Goal: Information Seeking & Learning: Learn about a topic

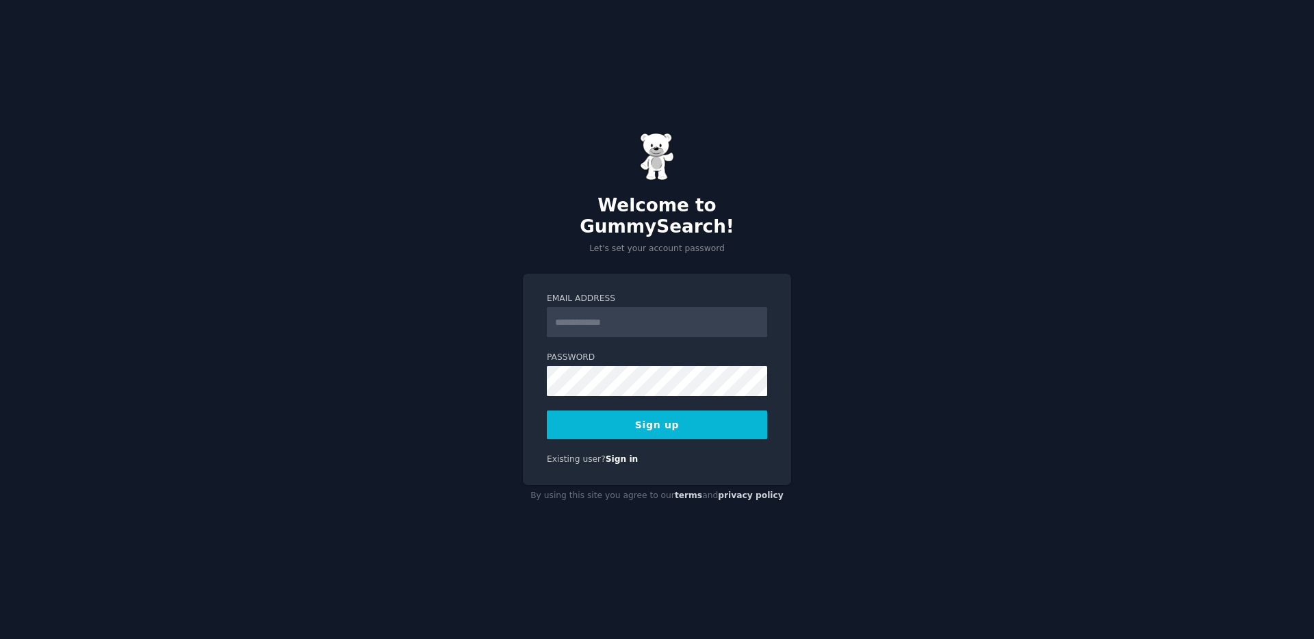
click at [663, 310] on input "Email Address" at bounding box center [657, 322] width 220 height 30
click at [661, 310] on input "Email Address" at bounding box center [657, 322] width 220 height 30
type input "**********"
click at [682, 411] on button "Sign up" at bounding box center [657, 425] width 220 height 29
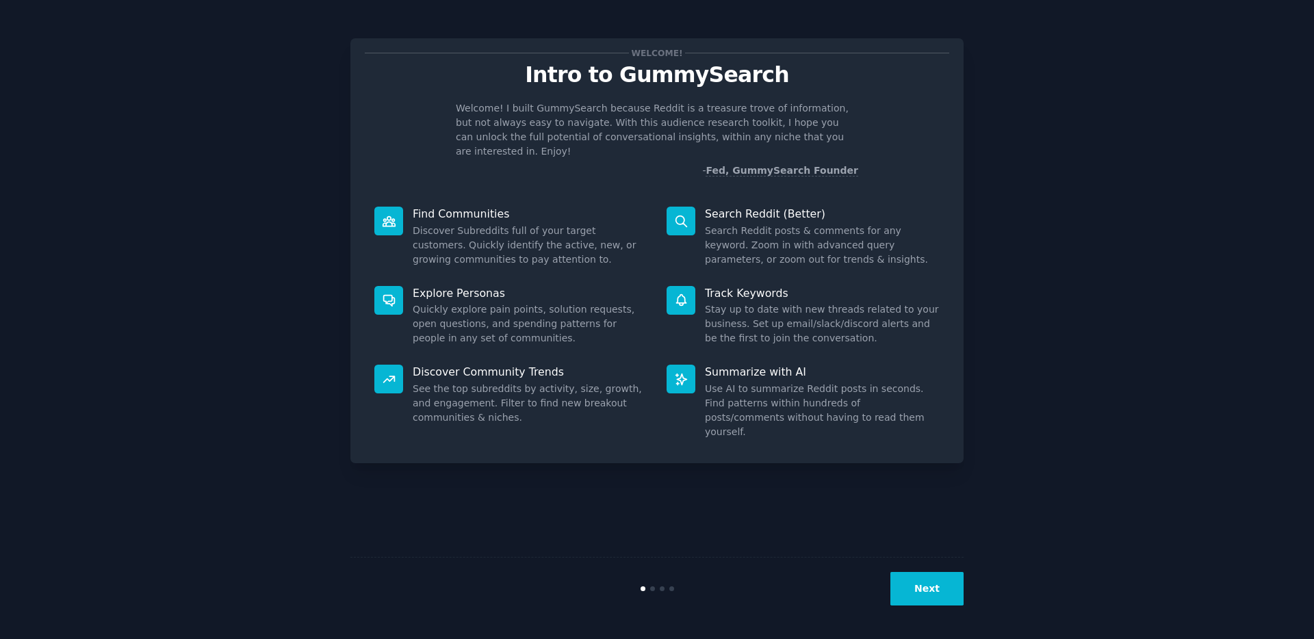
click at [482, 164] on p "- Fed, GummySearch Founder" at bounding box center [657, 171] width 402 height 14
click at [912, 595] on button "Next" at bounding box center [926, 589] width 73 height 34
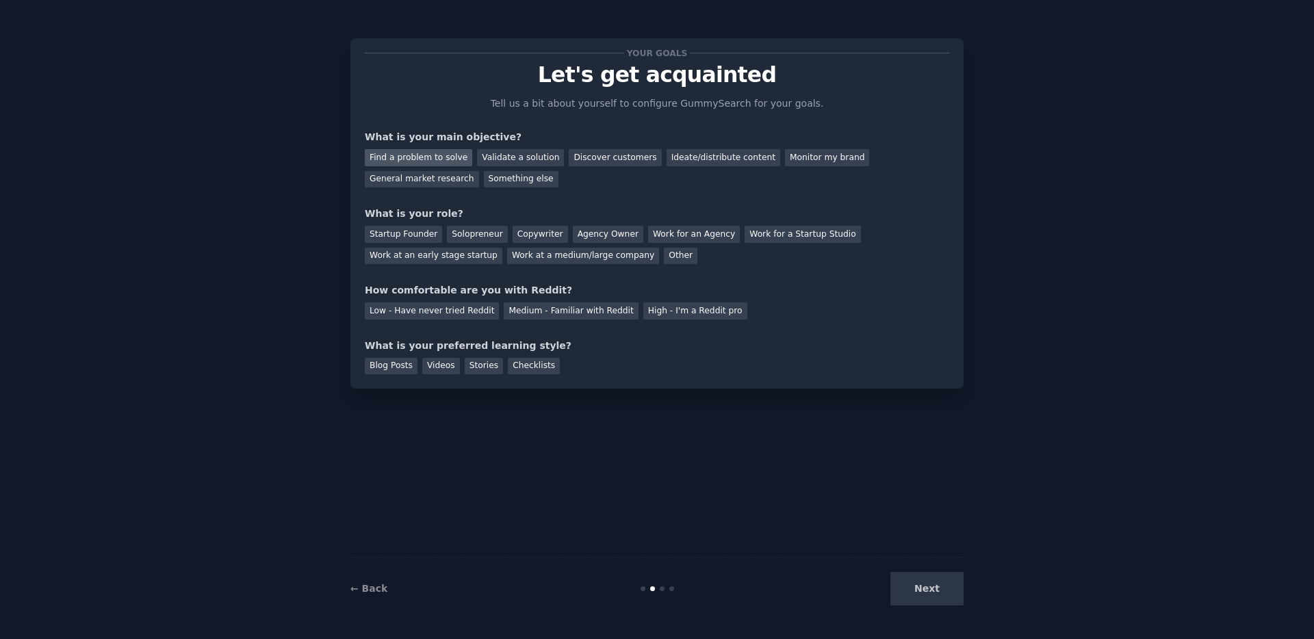
click at [429, 157] on div "Find a problem to solve" at bounding box center [418, 157] width 107 height 17
click at [522, 158] on div "Validate a solution" at bounding box center [520, 157] width 87 height 17
click at [431, 145] on div "Find a problem to solve Validate a solution Discover customers Ideate/distribut…" at bounding box center [657, 165] width 585 height 43
click at [430, 153] on div "Find a problem to solve" at bounding box center [418, 157] width 107 height 17
click at [463, 233] on div "Solopreneur" at bounding box center [477, 234] width 60 height 17
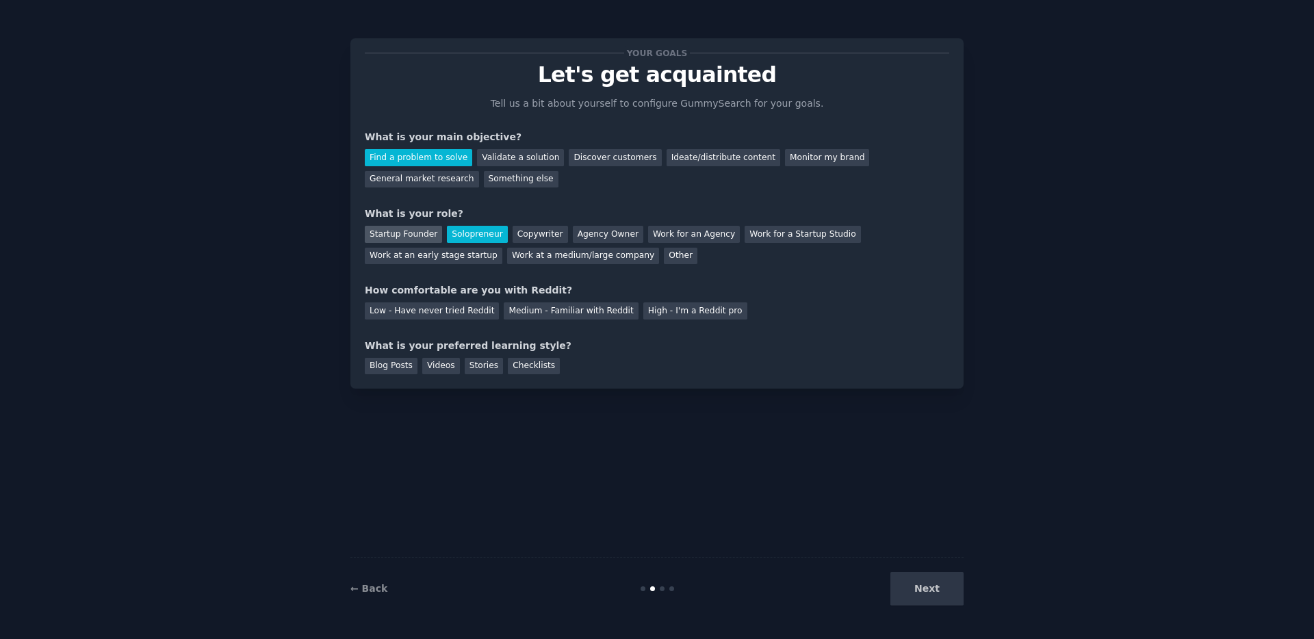
click at [406, 230] on div "Startup Founder" at bounding box center [403, 234] width 77 height 17
click at [460, 231] on div "Solopreneur" at bounding box center [477, 234] width 60 height 17
click at [415, 231] on div "Startup Founder" at bounding box center [403, 234] width 77 height 17
click at [674, 313] on div "High - I'm a Reddit pro" at bounding box center [695, 311] width 104 height 17
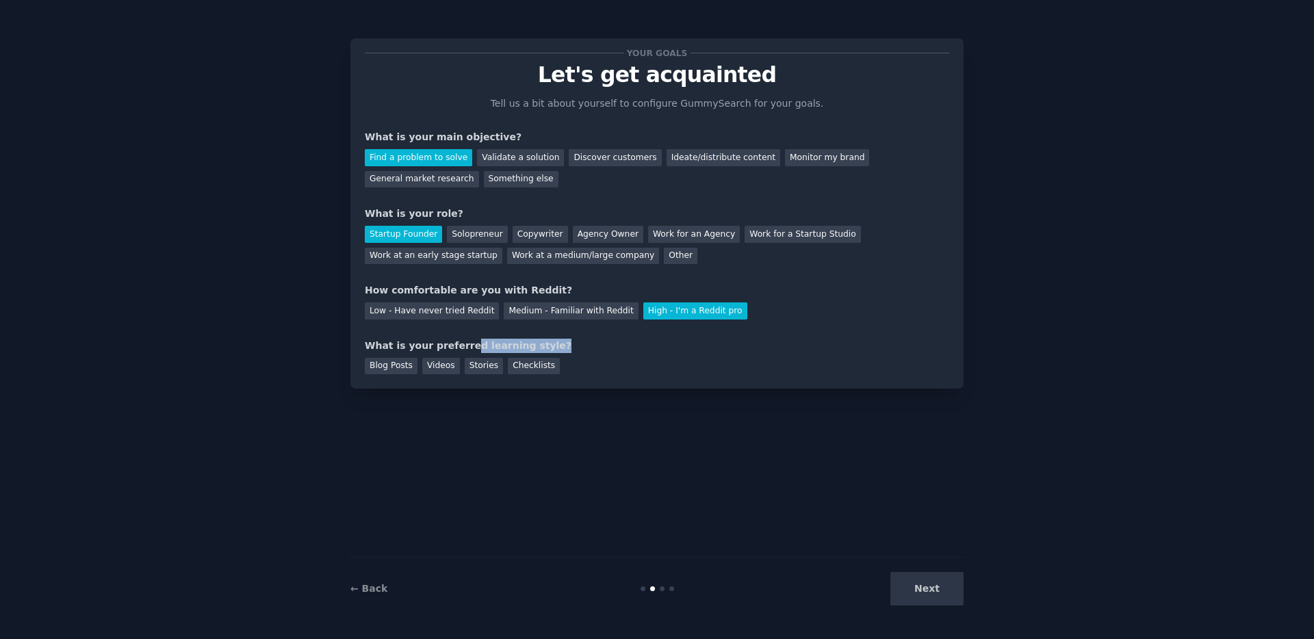
drag, startPoint x: 462, startPoint y: 350, endPoint x: 563, endPoint y: 350, distance: 100.6
click at [563, 350] on div "What is your preferred learning style?" at bounding box center [657, 346] width 585 height 14
click at [538, 366] on div "Checklists" at bounding box center [534, 366] width 52 height 17
click at [396, 363] on div "Blog Posts" at bounding box center [391, 366] width 53 height 17
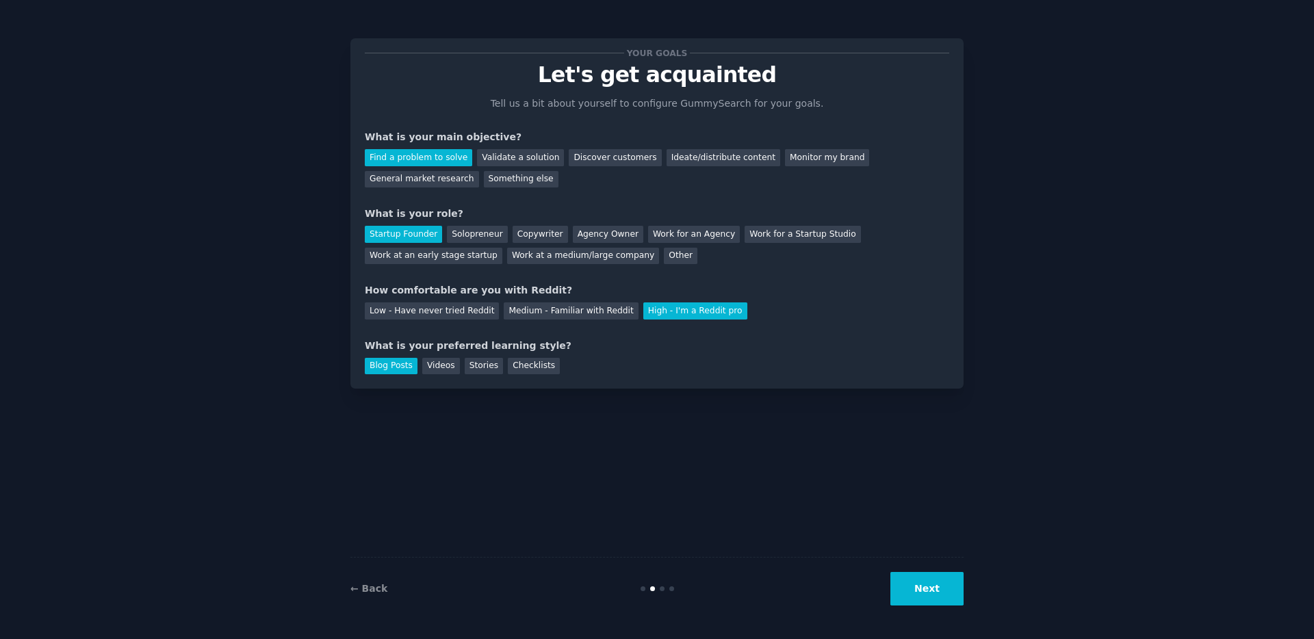
click at [910, 593] on button "Next" at bounding box center [926, 589] width 73 height 34
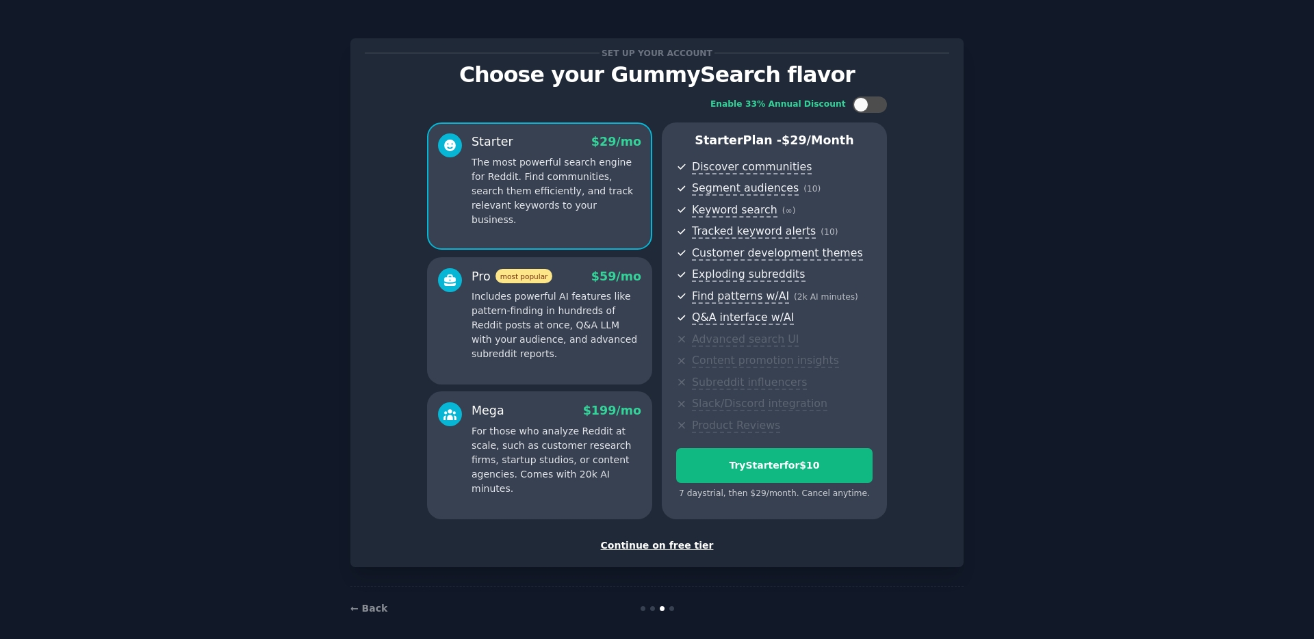
click at [654, 549] on div "Continue on free tier" at bounding box center [657, 546] width 585 height 14
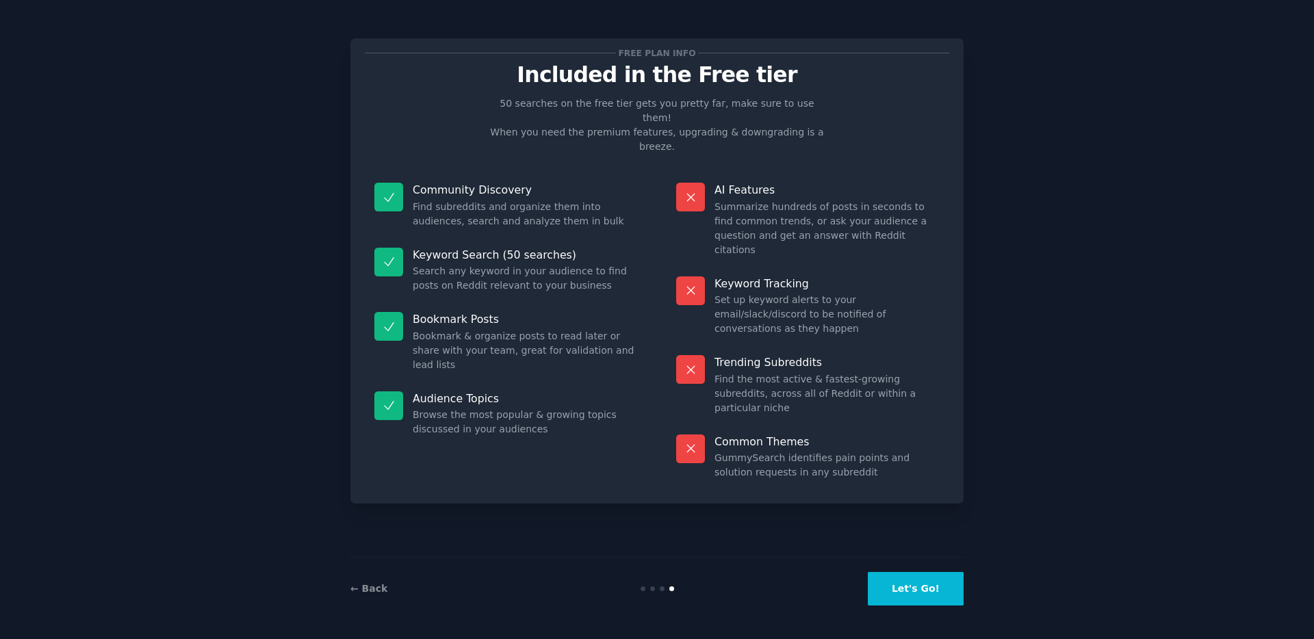
click at [908, 585] on button "Let's Go!" at bounding box center [916, 589] width 96 height 34
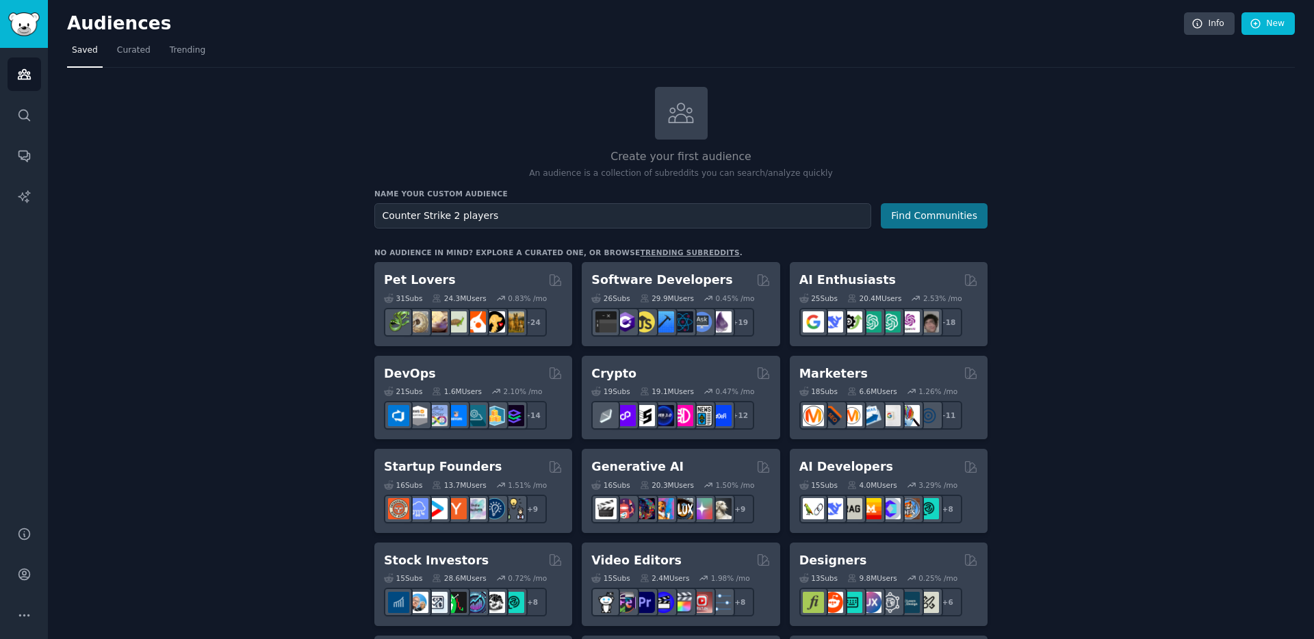
type input "Counter Strike 2 players"
click at [945, 212] on button "Find Communities" at bounding box center [934, 215] width 107 height 25
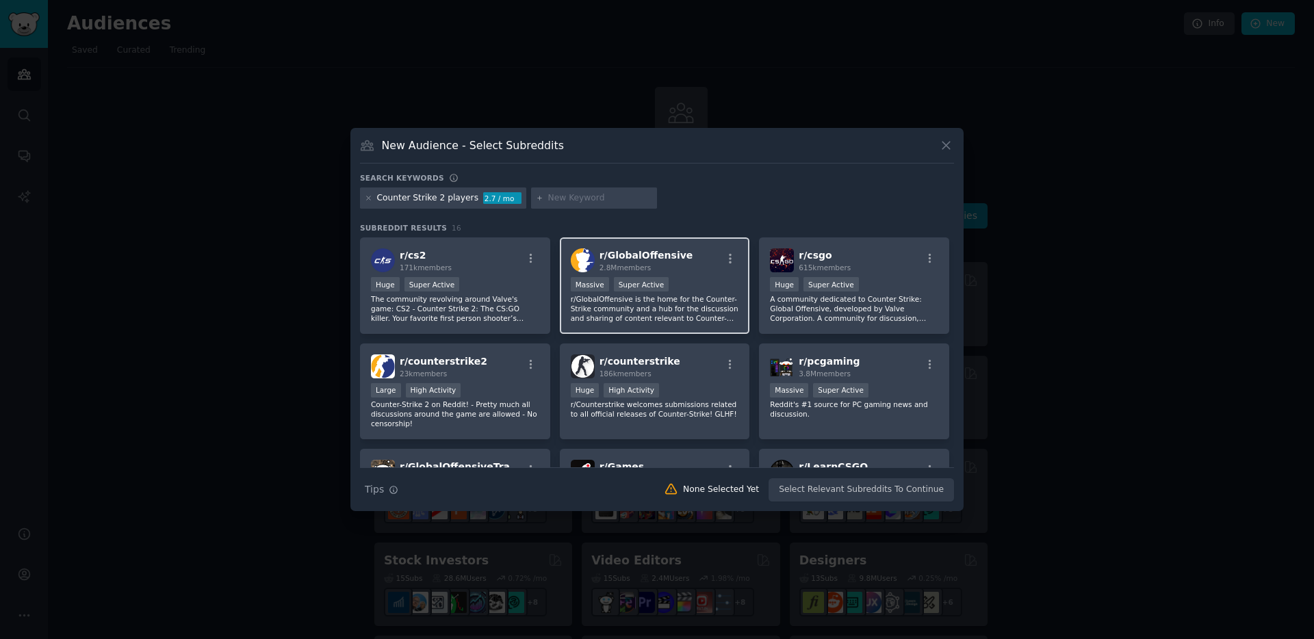
click at [599, 305] on p "r/GlobalOffensive is the home for the Counter-Strike community and a hub for th…" at bounding box center [655, 308] width 168 height 29
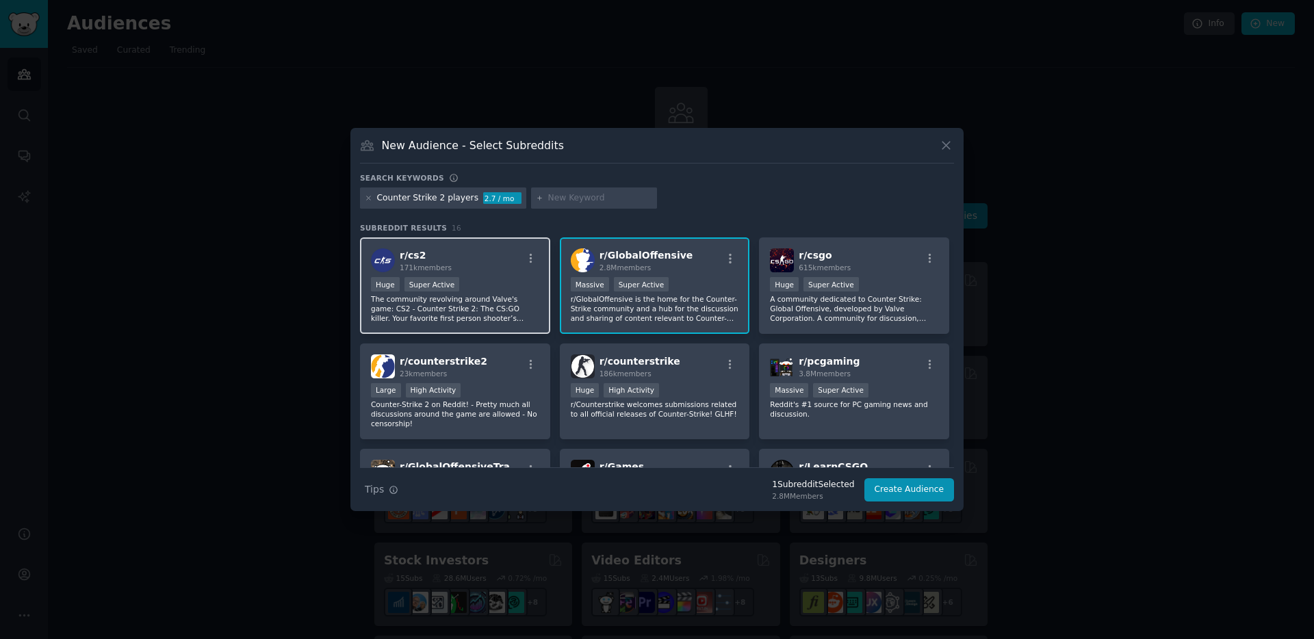
click at [505, 295] on p "The community revolving around Valve's game: CS2 - Counter Strike 2: The CS:GO …" at bounding box center [455, 308] width 168 height 29
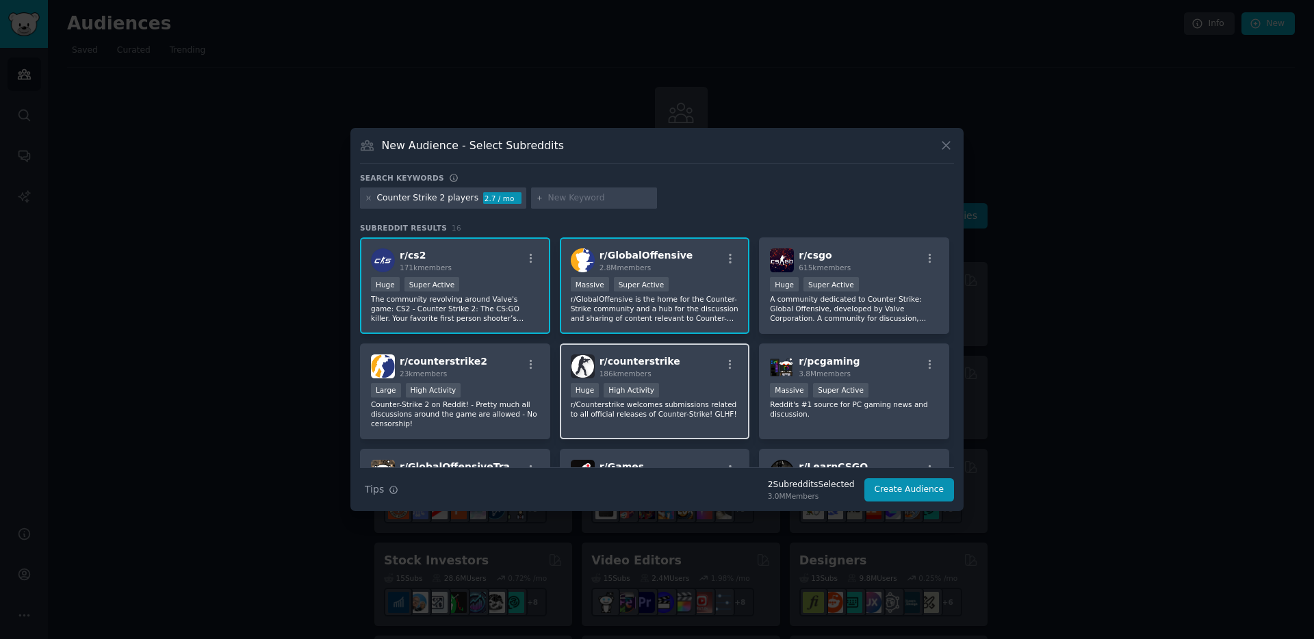
click at [698, 387] on div ">= 80th percentile for submissions / day Huge High Activity" at bounding box center [655, 391] width 168 height 17
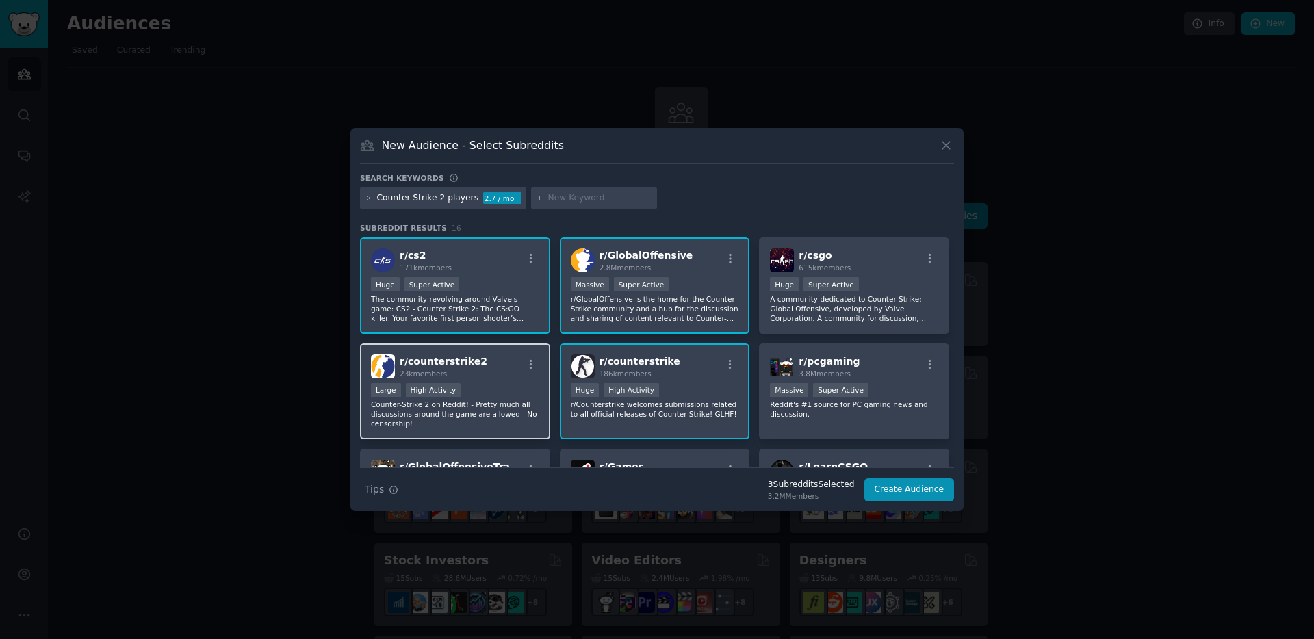
click at [542, 376] on div "r/ counterstrike2 23k members Large High Activity Counter-Strike 2 on Reddit! -…" at bounding box center [455, 392] width 190 height 97
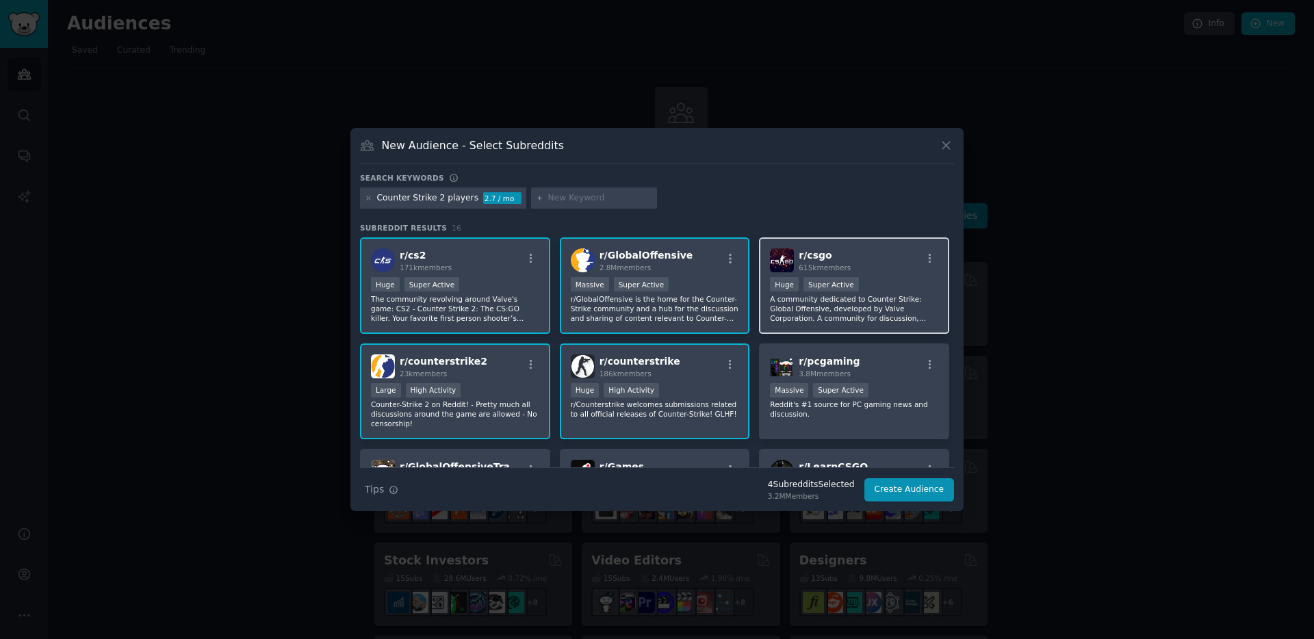
click at [873, 309] on p "A community dedicated to Counter Strike: Global Offensive, developed by Valve C…" at bounding box center [854, 308] width 168 height 29
click at [906, 492] on button "Create Audience" at bounding box center [909, 489] width 90 height 23
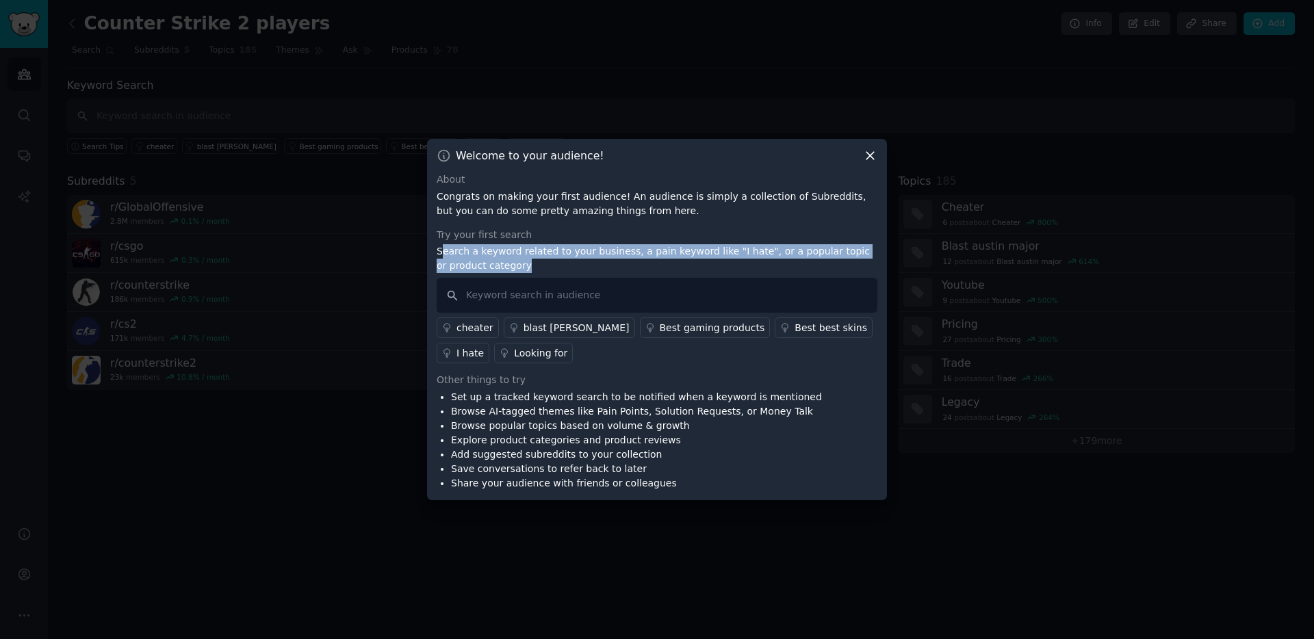
drag, startPoint x: 523, startPoint y: 267, endPoint x: 444, endPoint y: 248, distance: 80.9
click at [444, 248] on p "Search a keyword related to your business, a pain keyword like "I hate", or a p…" at bounding box center [657, 258] width 441 height 29
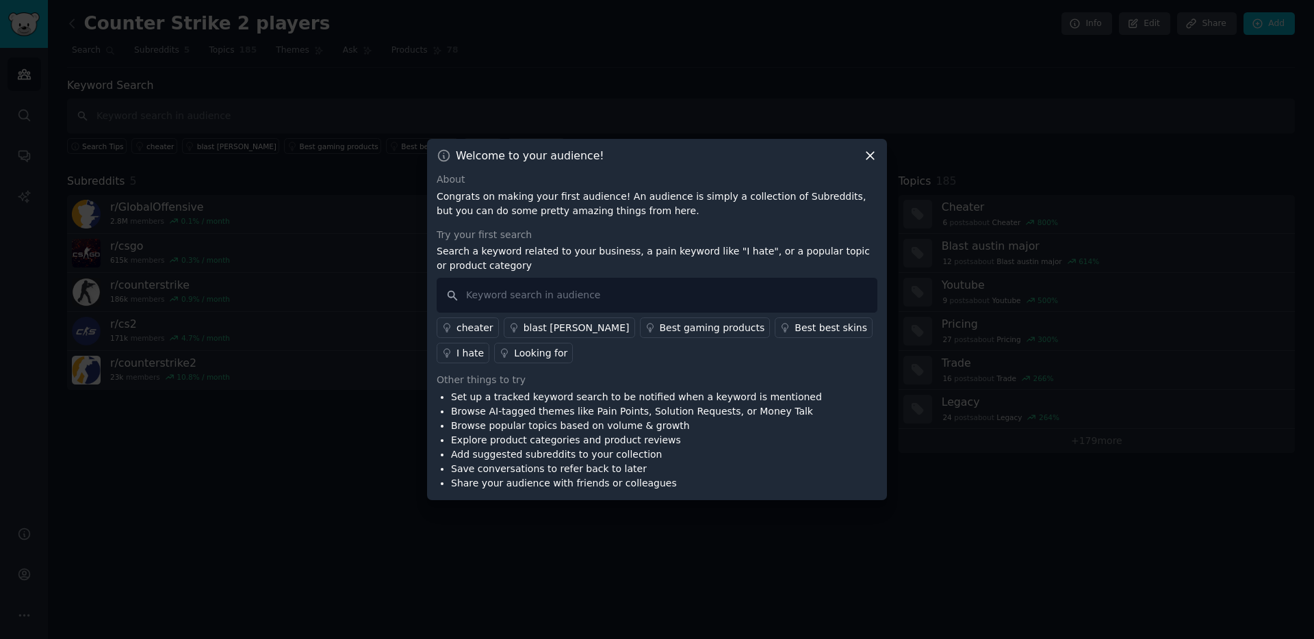
click at [869, 157] on icon at bounding box center [871, 157] width 8 height 8
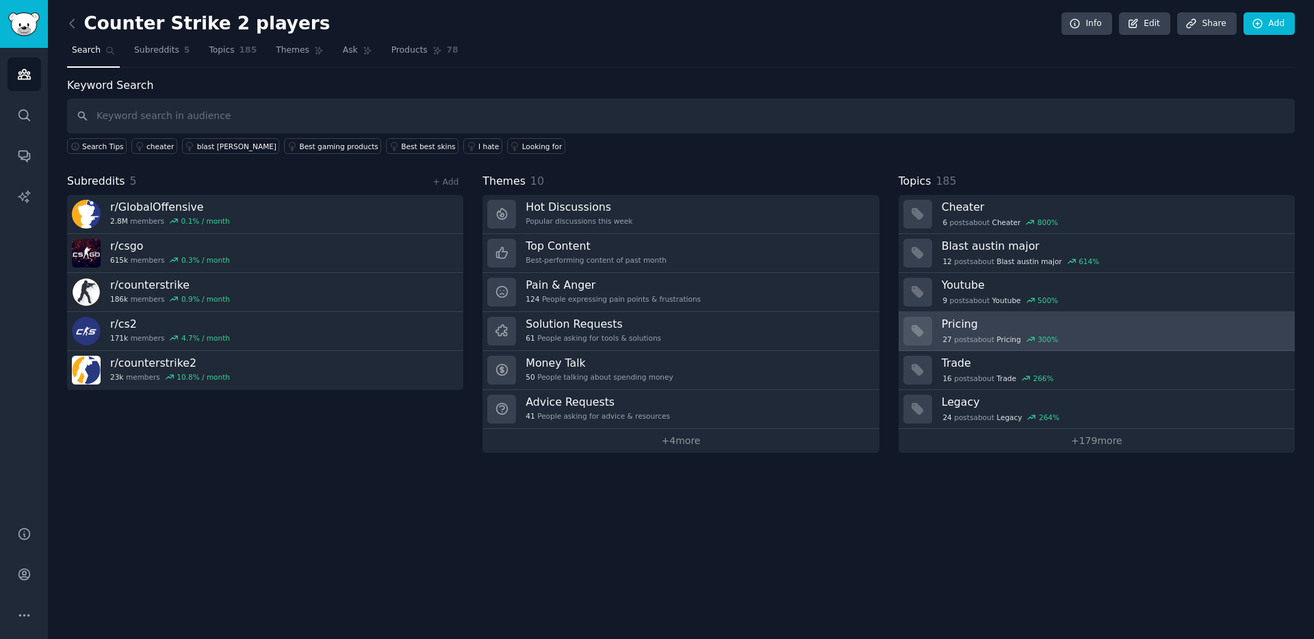
click at [1068, 331] on div "27 post s about Pricing 300 %" at bounding box center [1114, 338] width 344 height 14
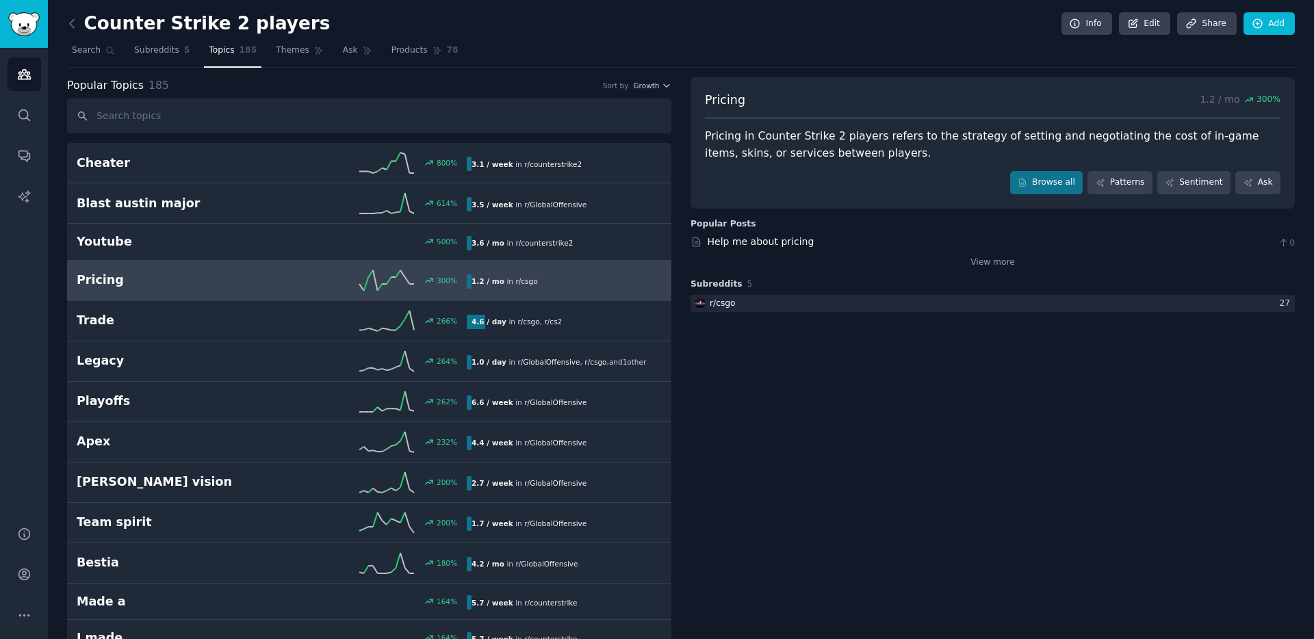
click at [183, 122] on input "text" at bounding box center [369, 116] width 604 height 35
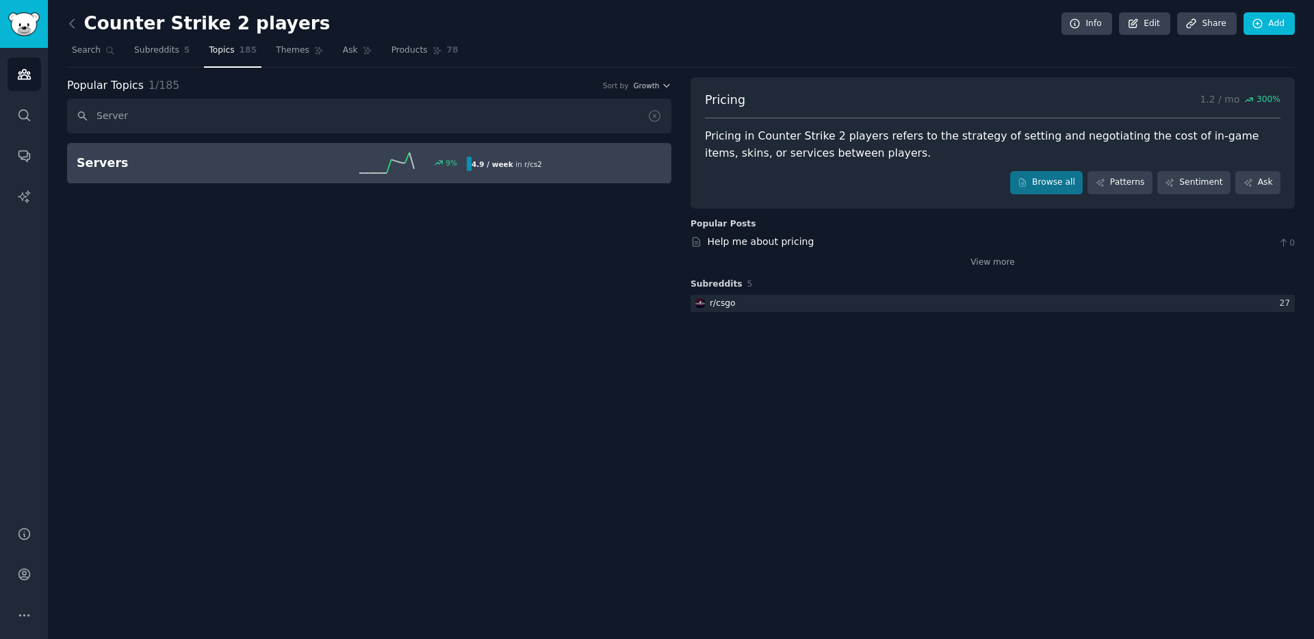
type input "Server"
click at [176, 168] on h2 "Servers" at bounding box center [174, 163] width 195 height 17
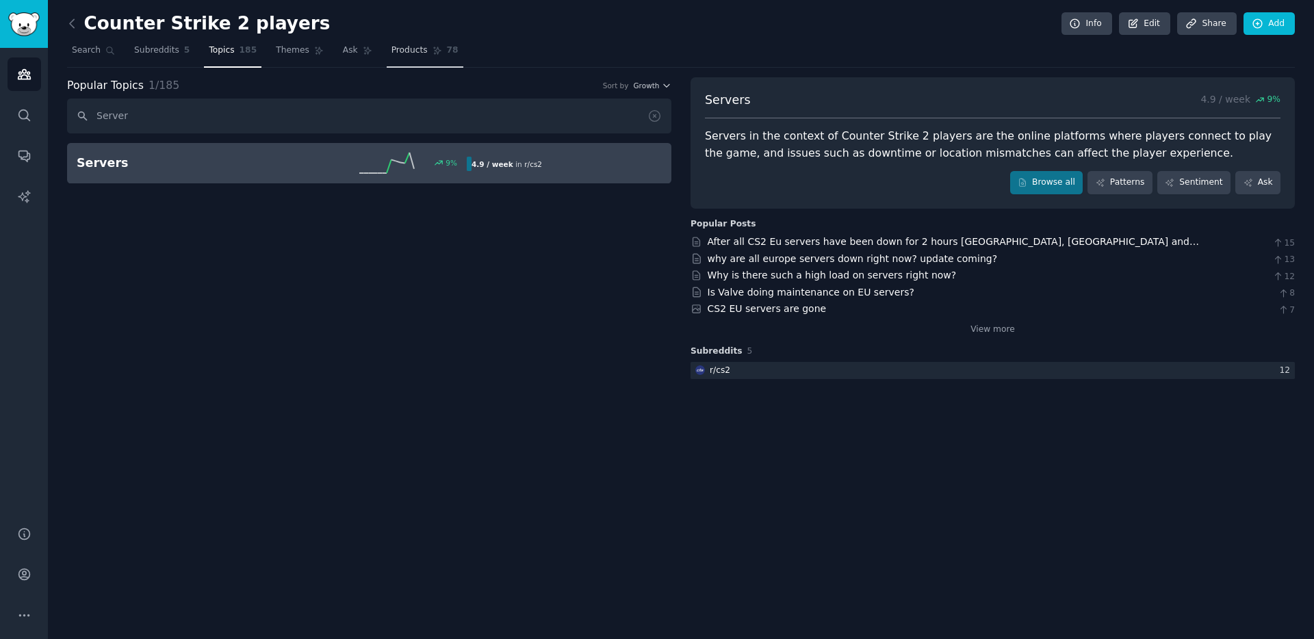
click at [399, 51] on span "Products" at bounding box center [410, 50] width 36 height 12
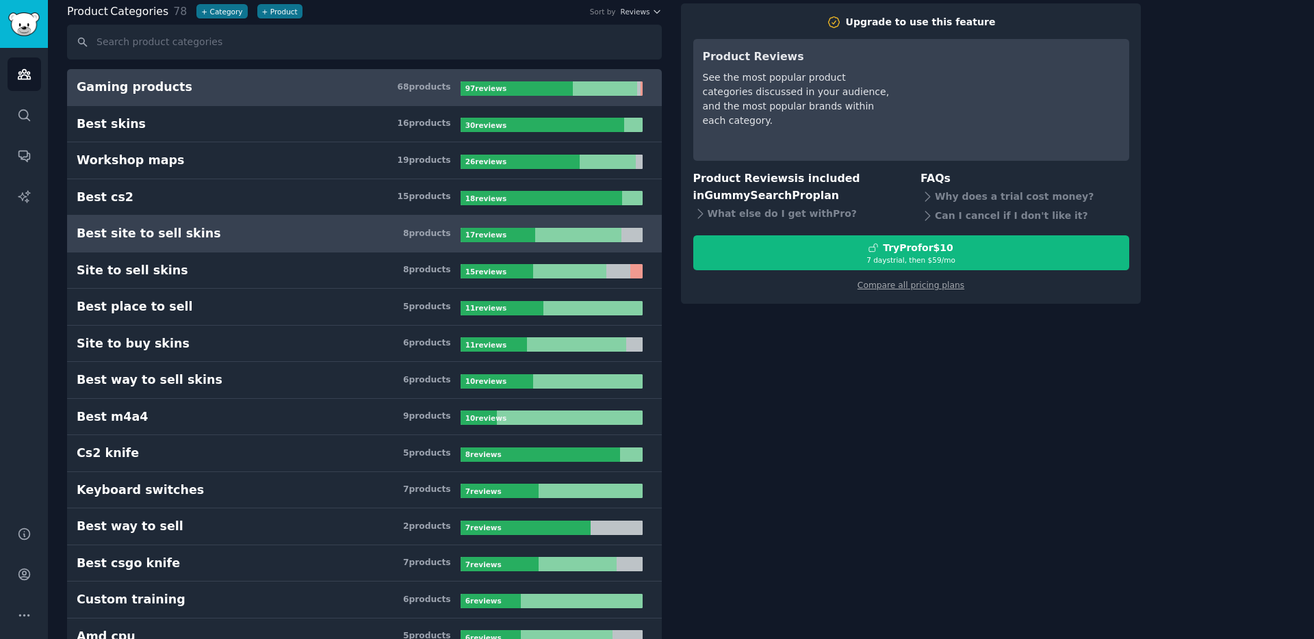
scroll to position [70, 0]
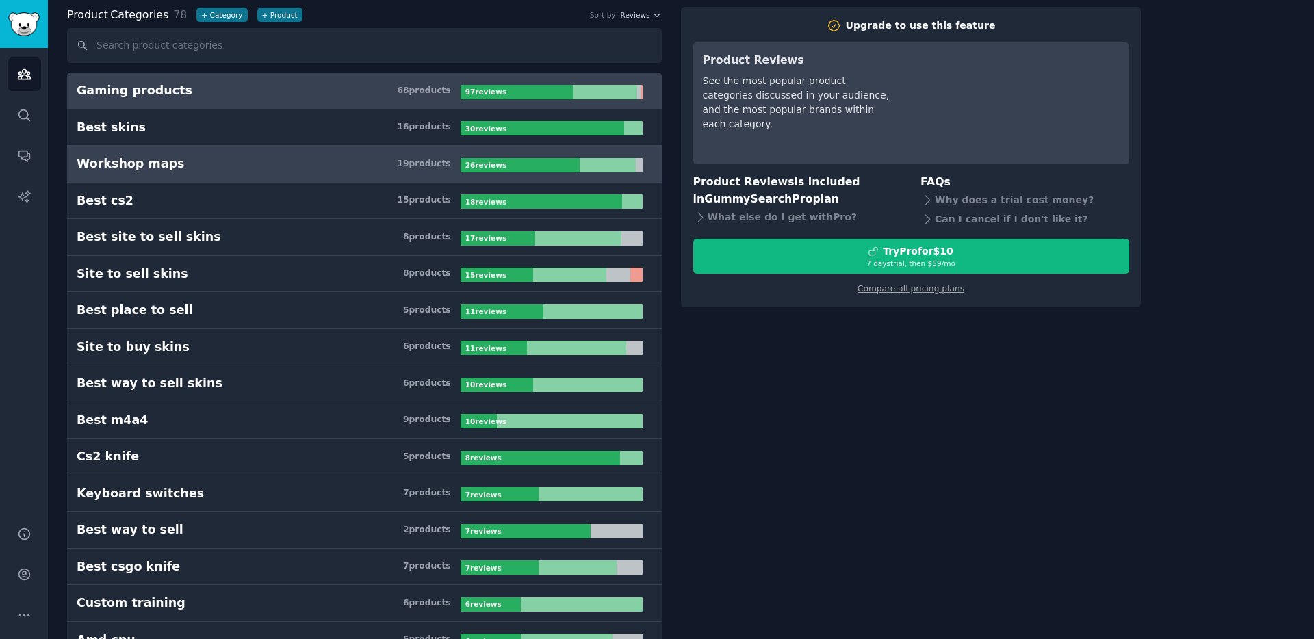
click at [238, 161] on h3 "Workshop maps 19 product s" at bounding box center [269, 163] width 384 height 17
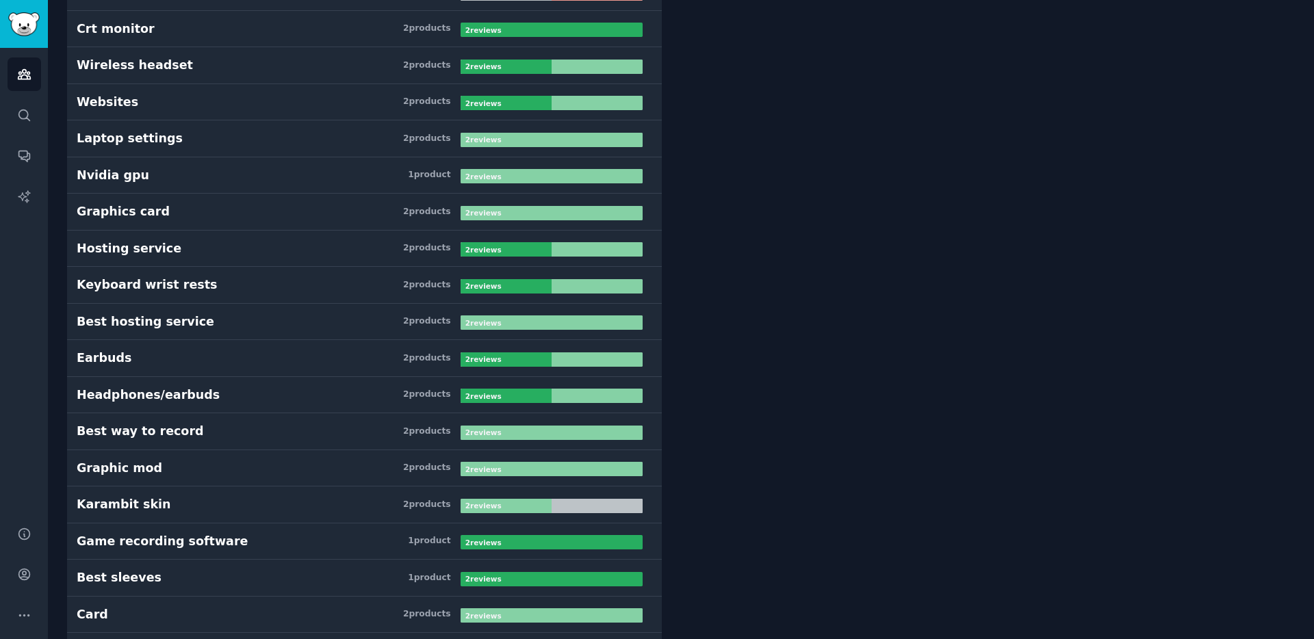
scroll to position [1725, 0]
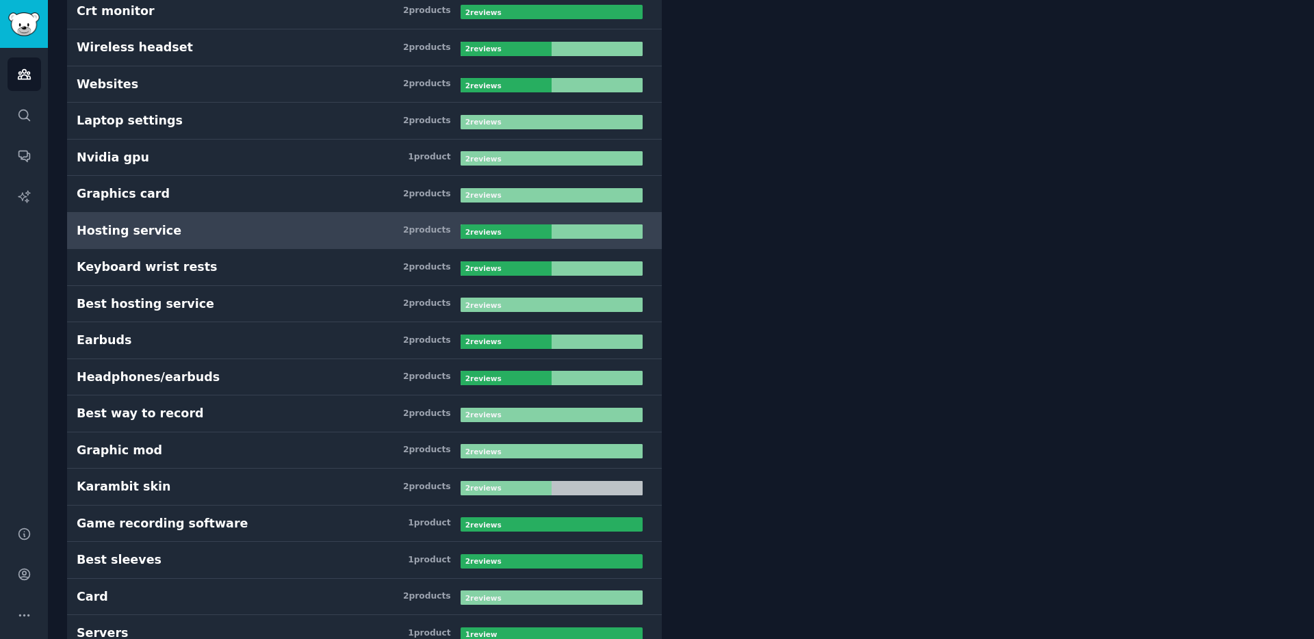
click at [140, 229] on div "Hosting service" at bounding box center [129, 230] width 105 height 17
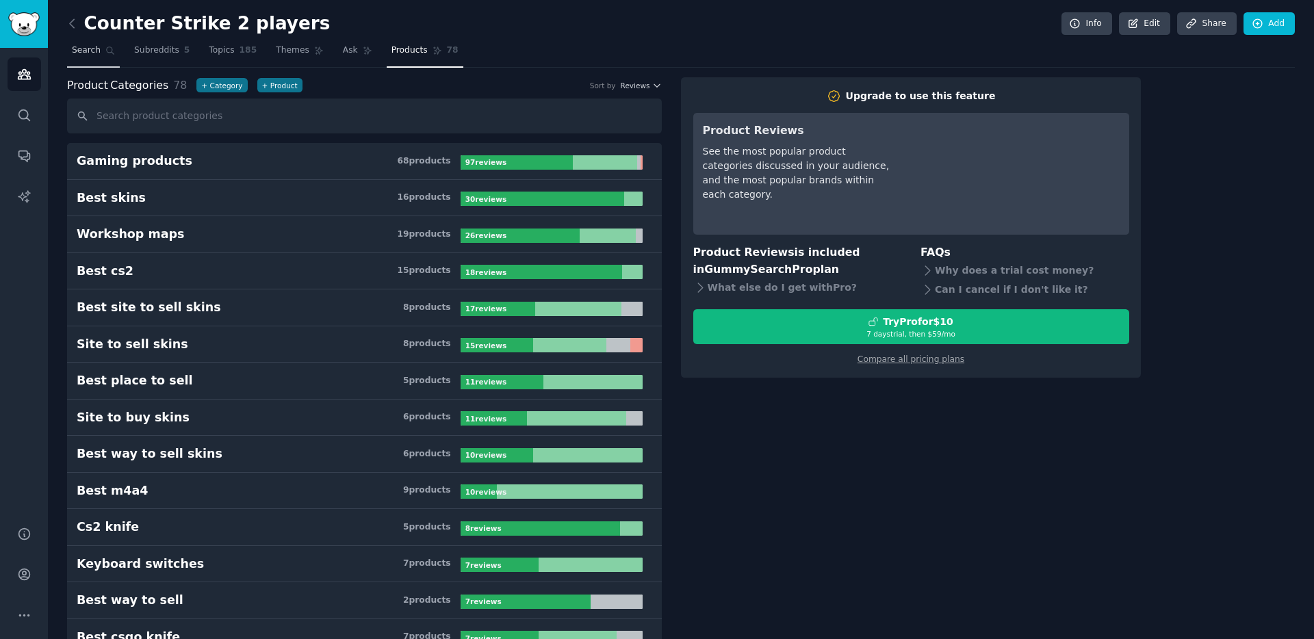
click at [88, 50] on span "Search" at bounding box center [86, 50] width 29 height 12
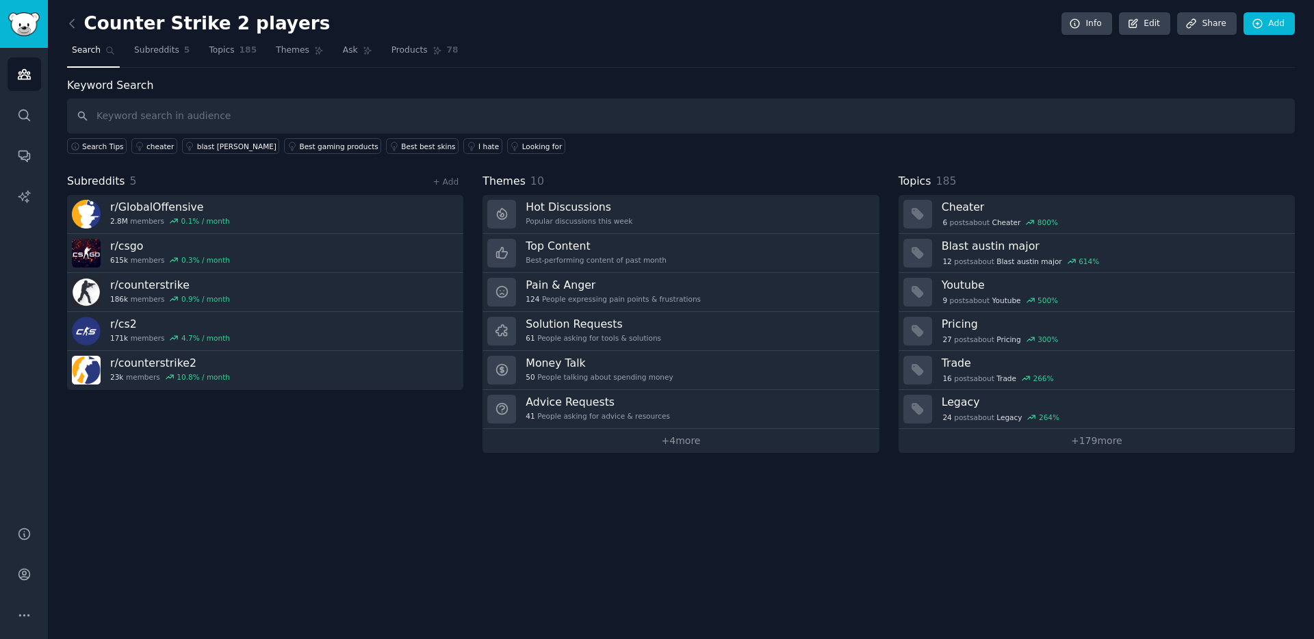
click at [178, 115] on input "text" at bounding box center [681, 116] width 1228 height 35
type input "hosting"
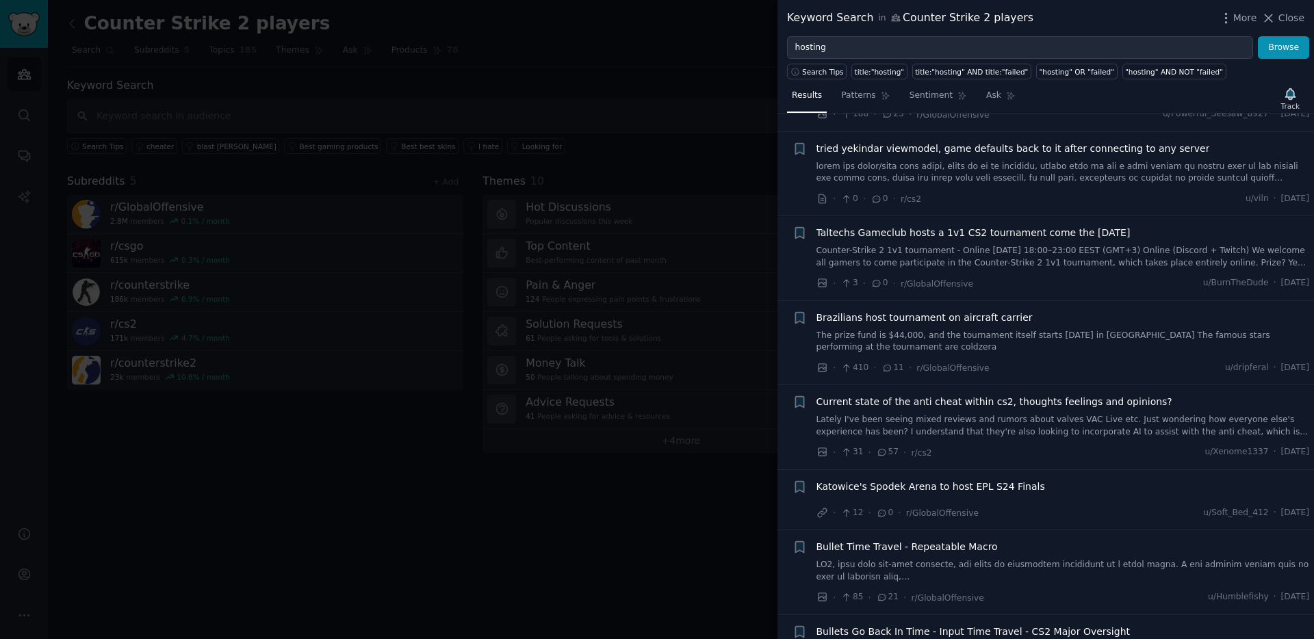
scroll to position [348, 0]
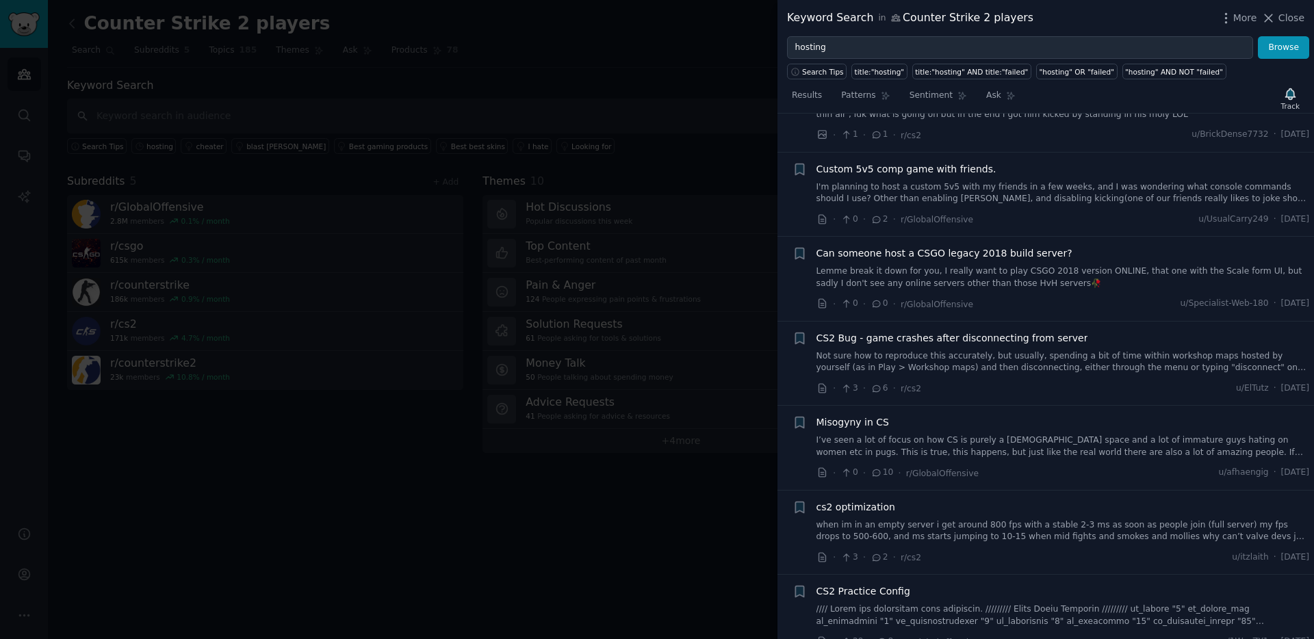
scroll to position [1875, 0]
click at [998, 268] on link "Lemme break it down for you, I really want to play CSGO 2018 version ONLINE, th…" at bounding box center [1063, 277] width 493 height 24
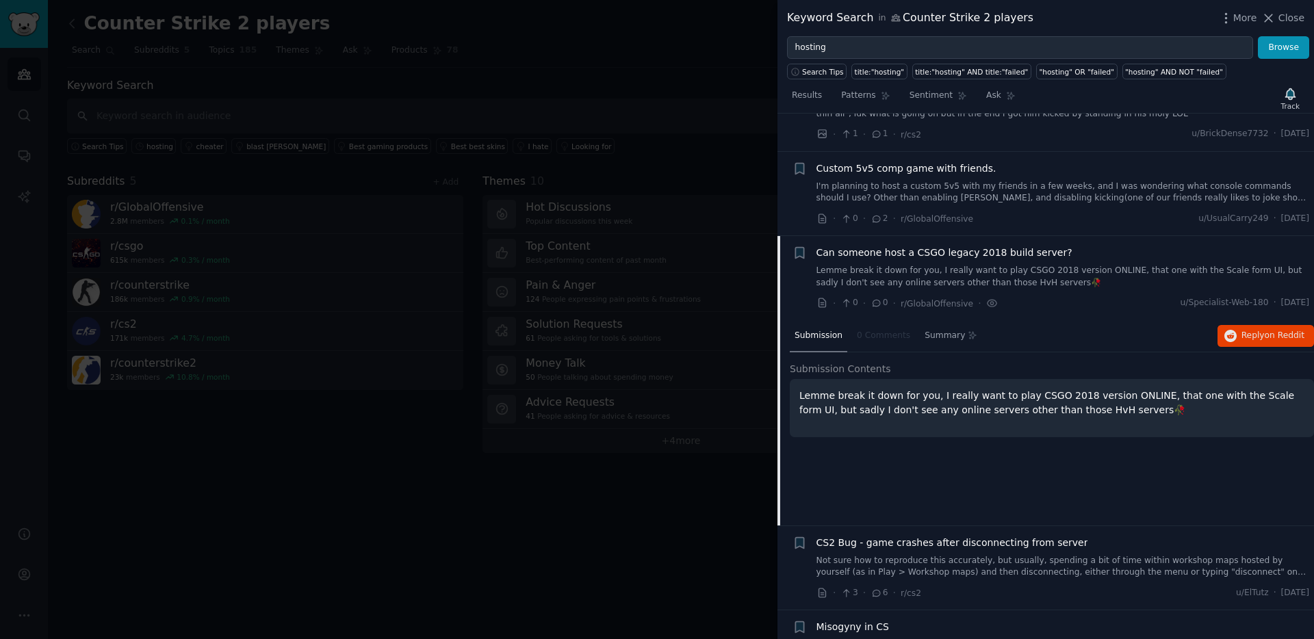
scroll to position [1570, 0]
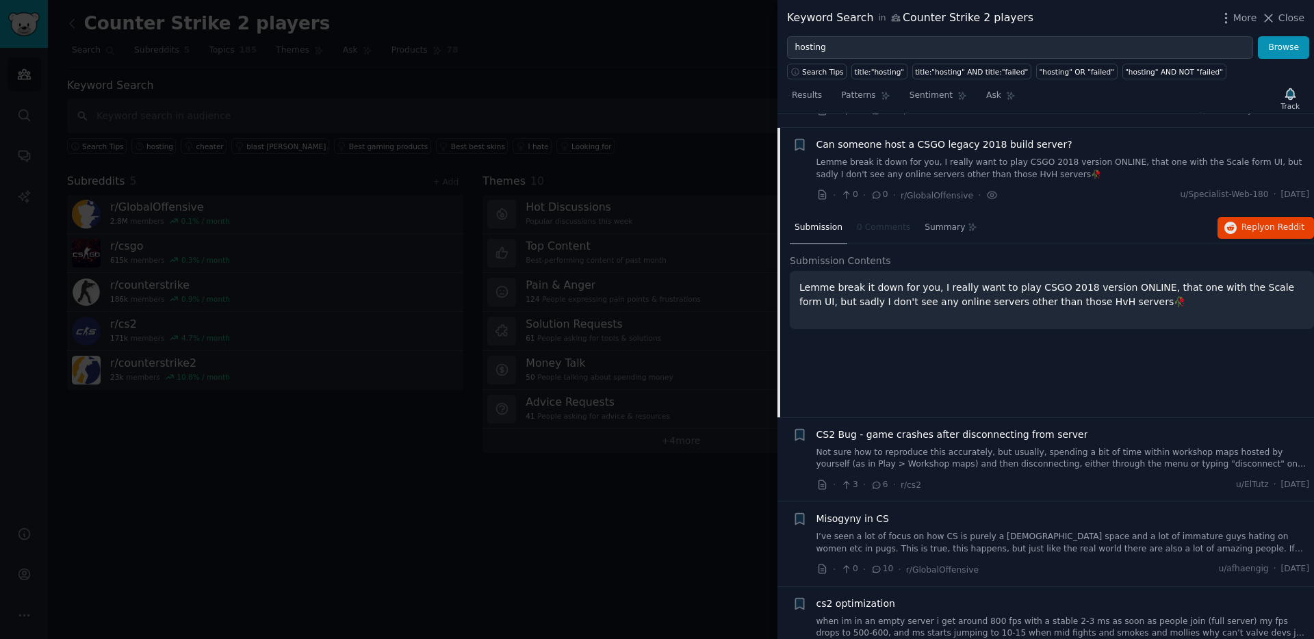
drag, startPoint x: 856, startPoint y: 272, endPoint x: 1051, endPoint y: 285, distance: 194.8
click at [1051, 285] on p "Lemme break it down for you, I really want to play CSGO 2018 version ONLINE, th…" at bounding box center [1051, 295] width 505 height 29
click at [1021, 169] on div "Can someone host a CSGO legacy 2018 build server? Lemme break it down for you, …" at bounding box center [1063, 170] width 493 height 65
click at [1020, 161] on link "Lemme break it down for you, I really want to play CSGO 2018 version ONLINE, th…" at bounding box center [1063, 169] width 493 height 24
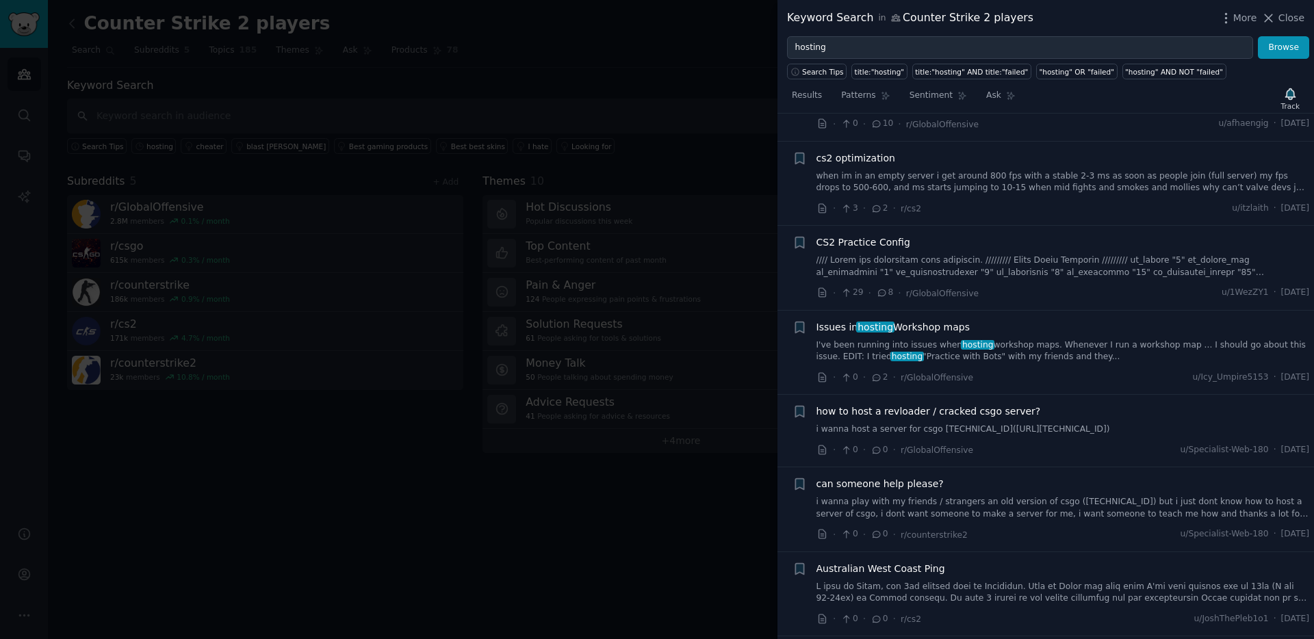
scroll to position [1811, 0]
click at [910, 339] on link "I've been running into issues when hosting workshop maps. Whenever I run a work…" at bounding box center [1063, 351] width 493 height 24
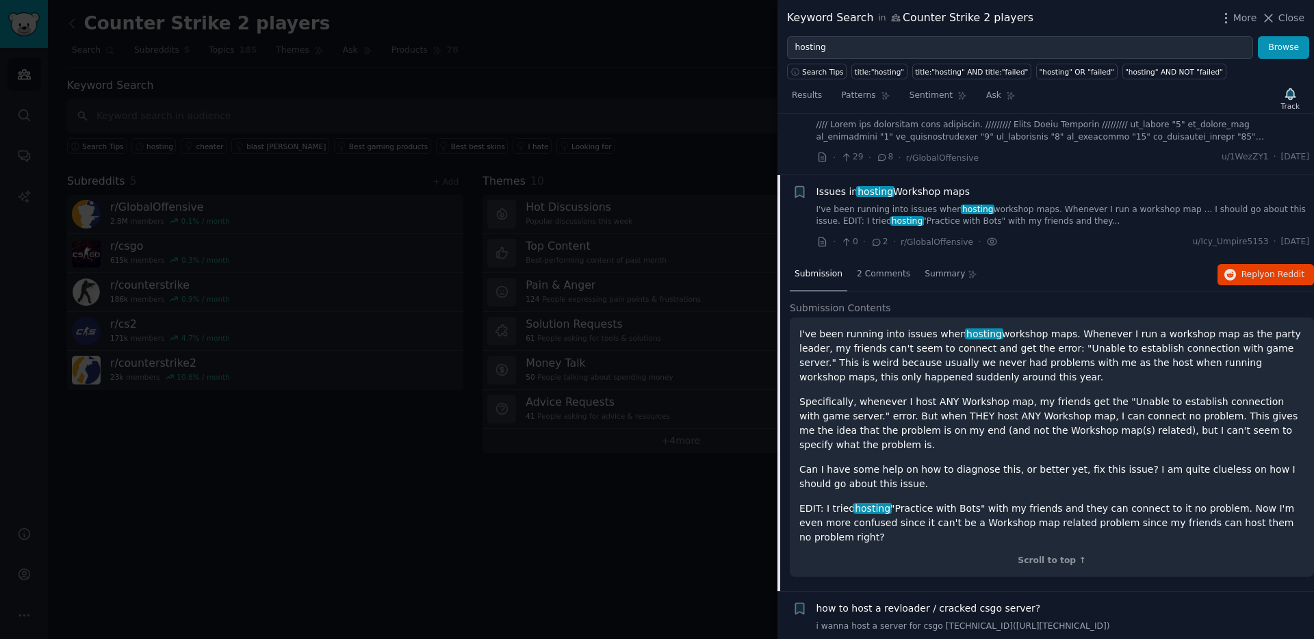
scroll to position [1935, 0]
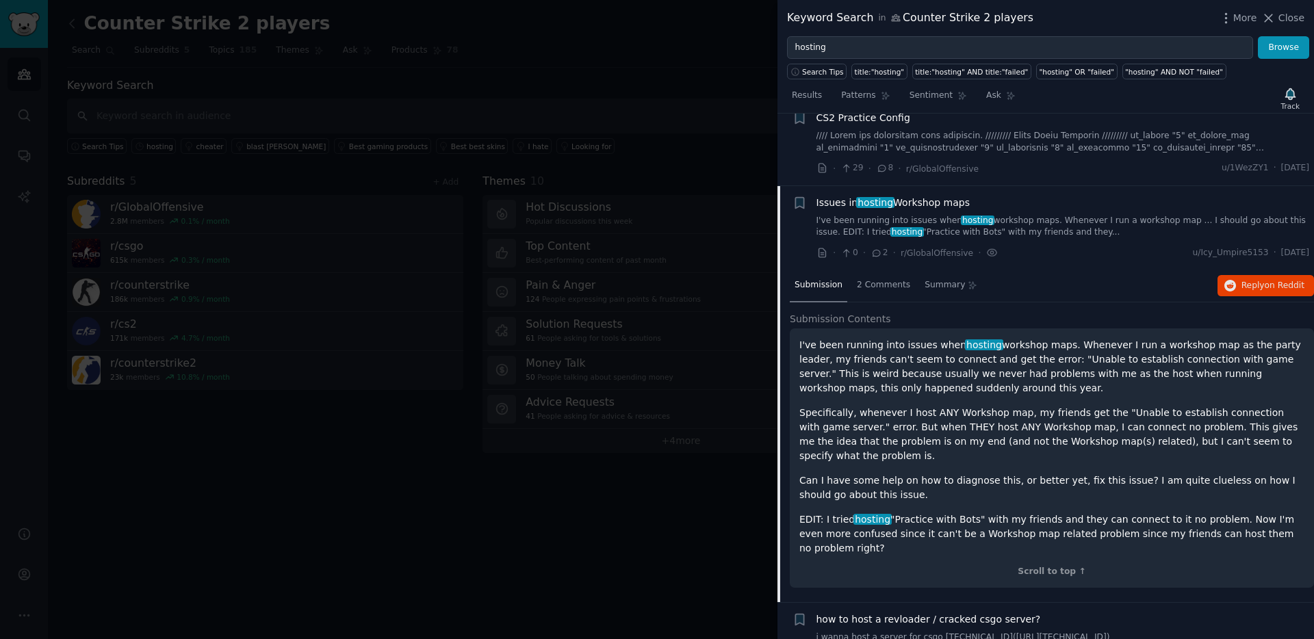
click at [996, 216] on link "I've been running into issues when hosting workshop maps. Whenever I run a work…" at bounding box center [1063, 227] width 493 height 24
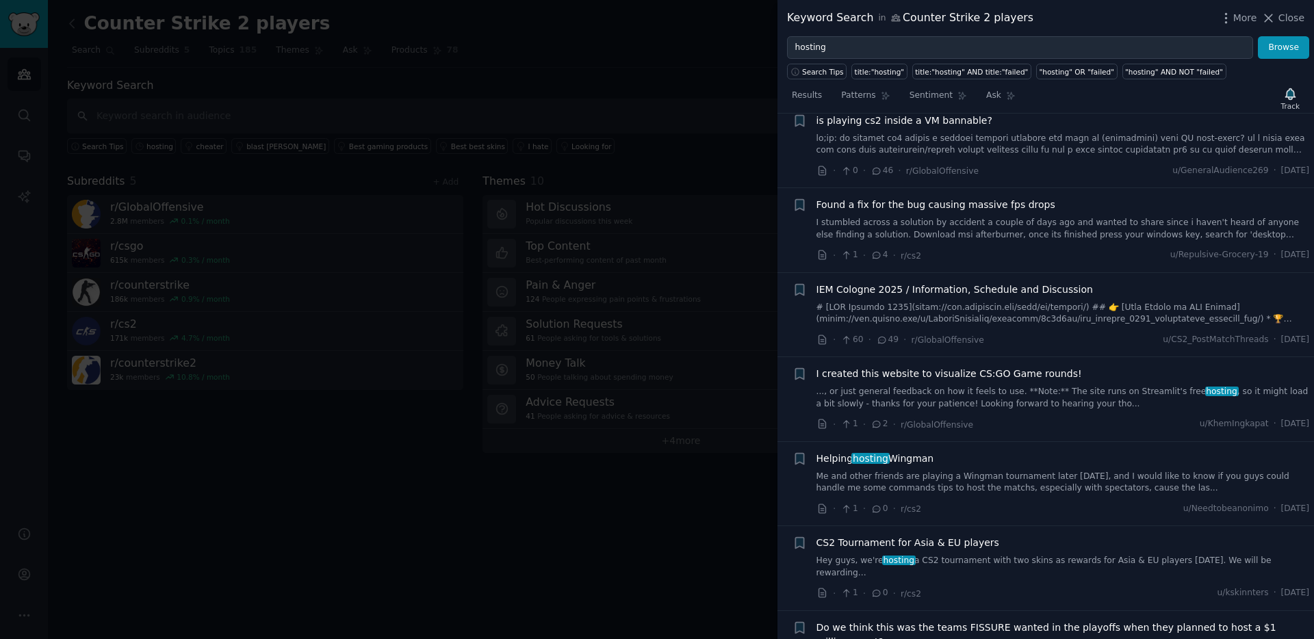
scroll to position [2841, 0]
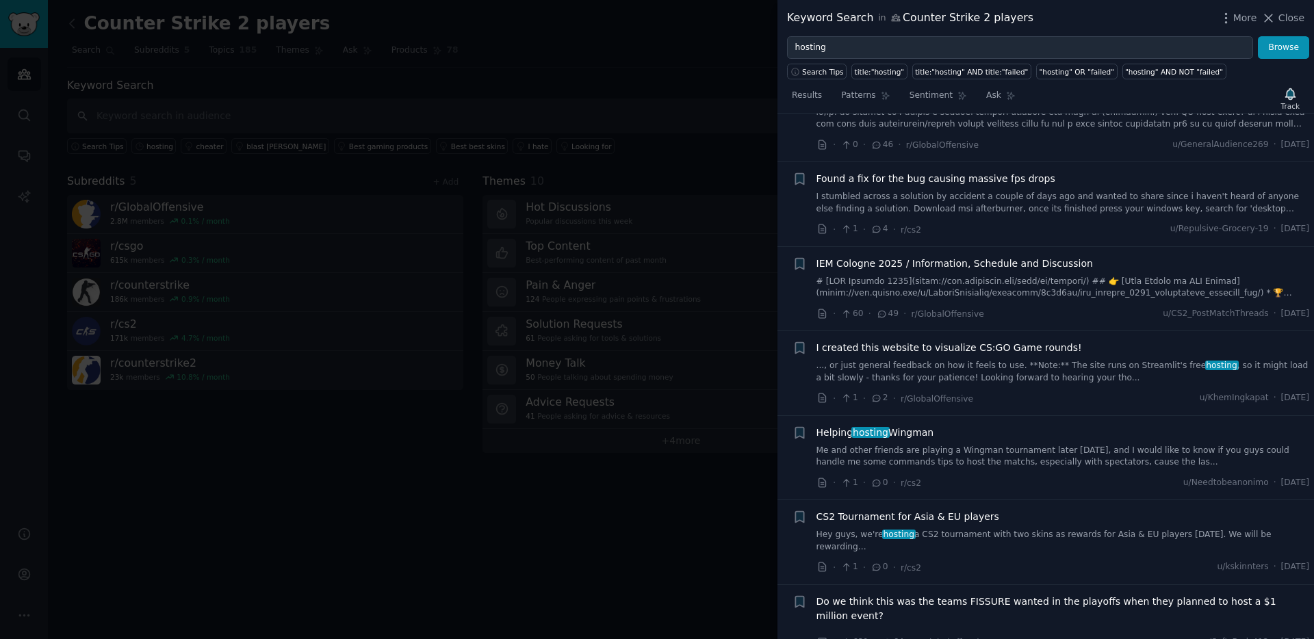
click at [540, 106] on div at bounding box center [657, 319] width 1314 height 639
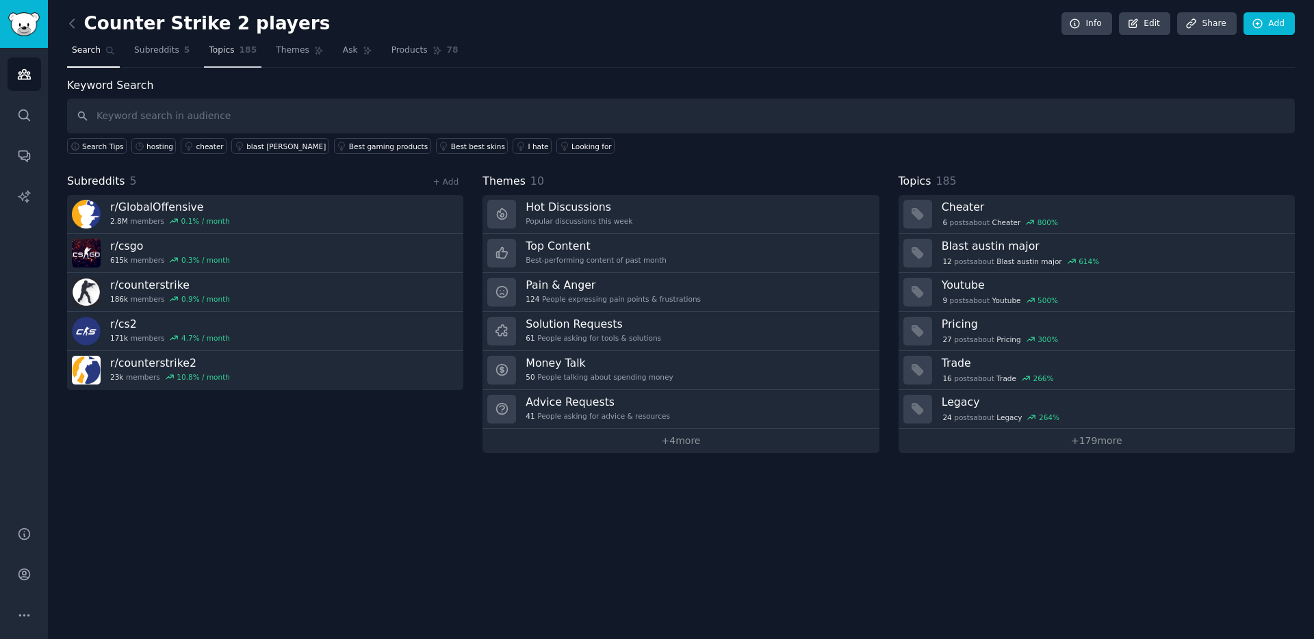
click at [222, 53] on span "Topics" at bounding box center [221, 50] width 25 height 12
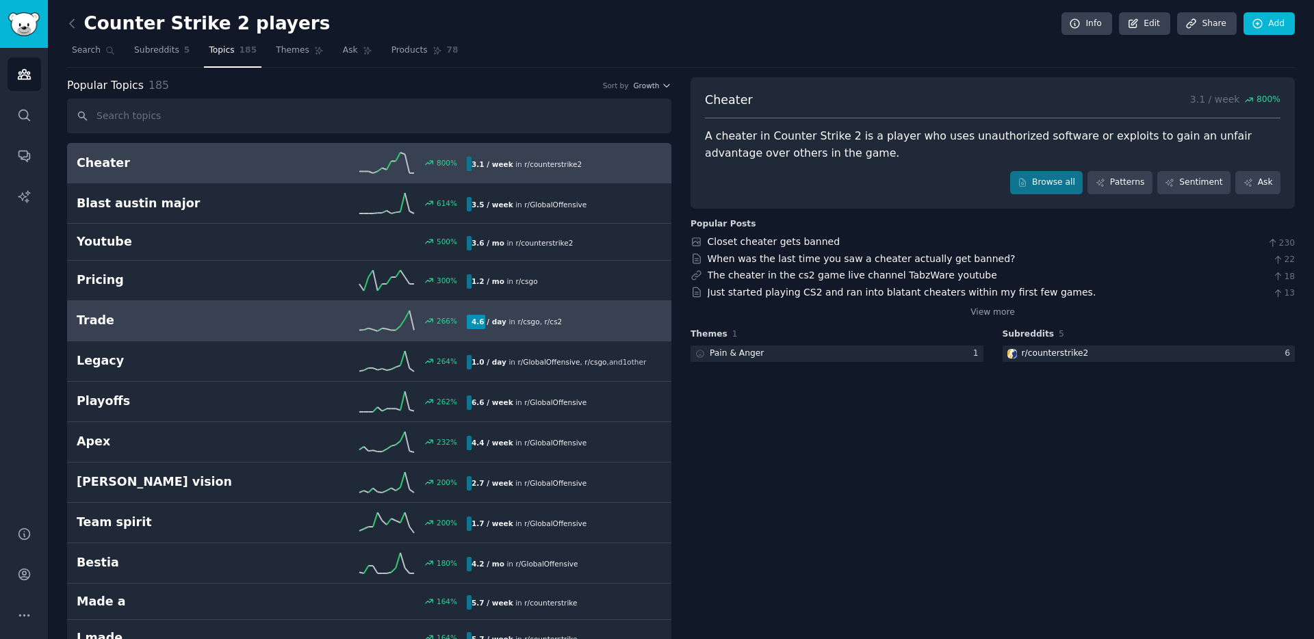
click at [263, 317] on h2 "Trade" at bounding box center [174, 320] width 195 height 17
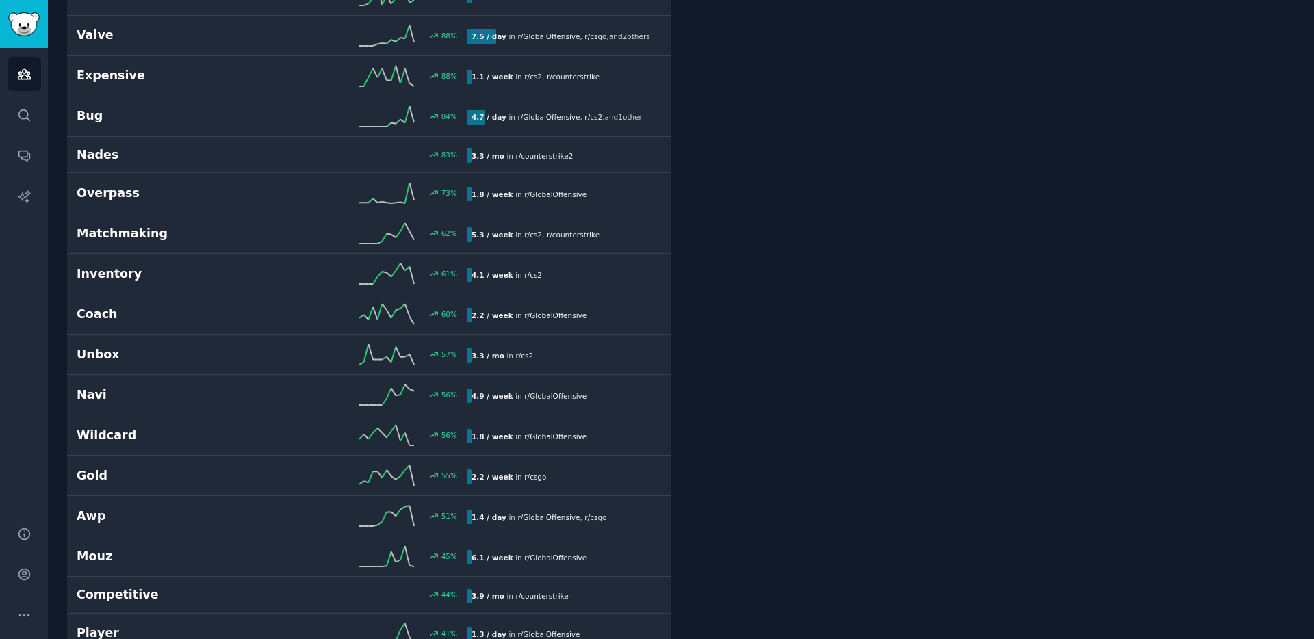
scroll to position [1053, 0]
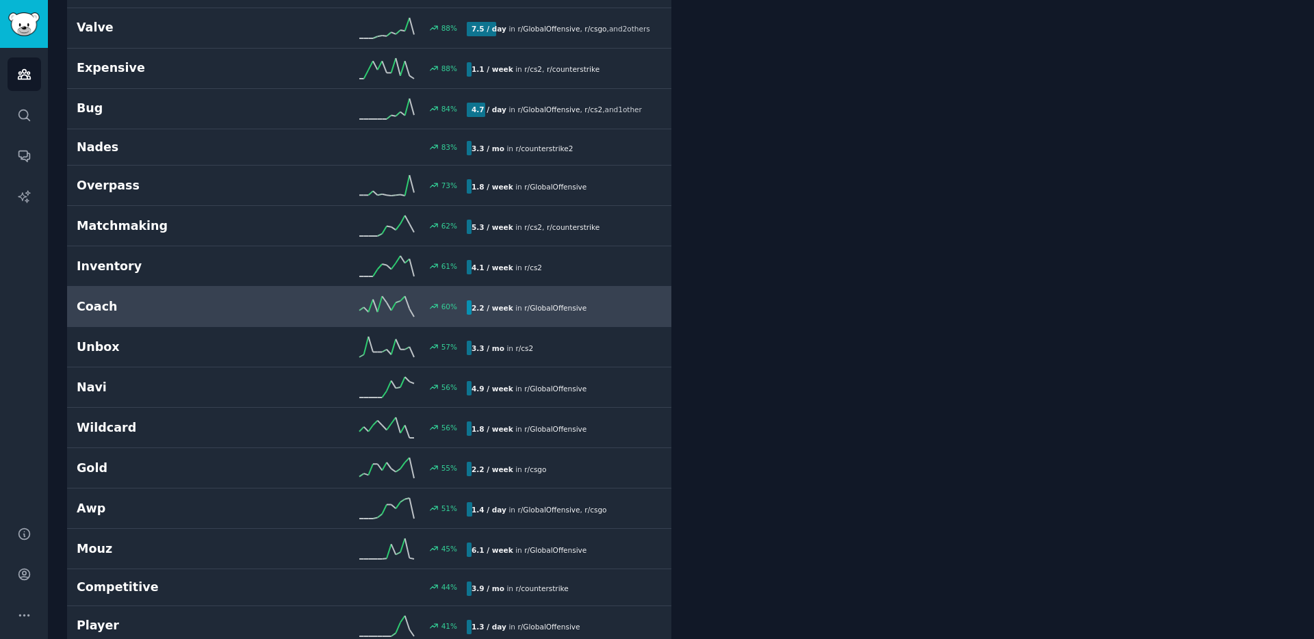
click at [256, 305] on h2 "Coach" at bounding box center [174, 306] width 195 height 17
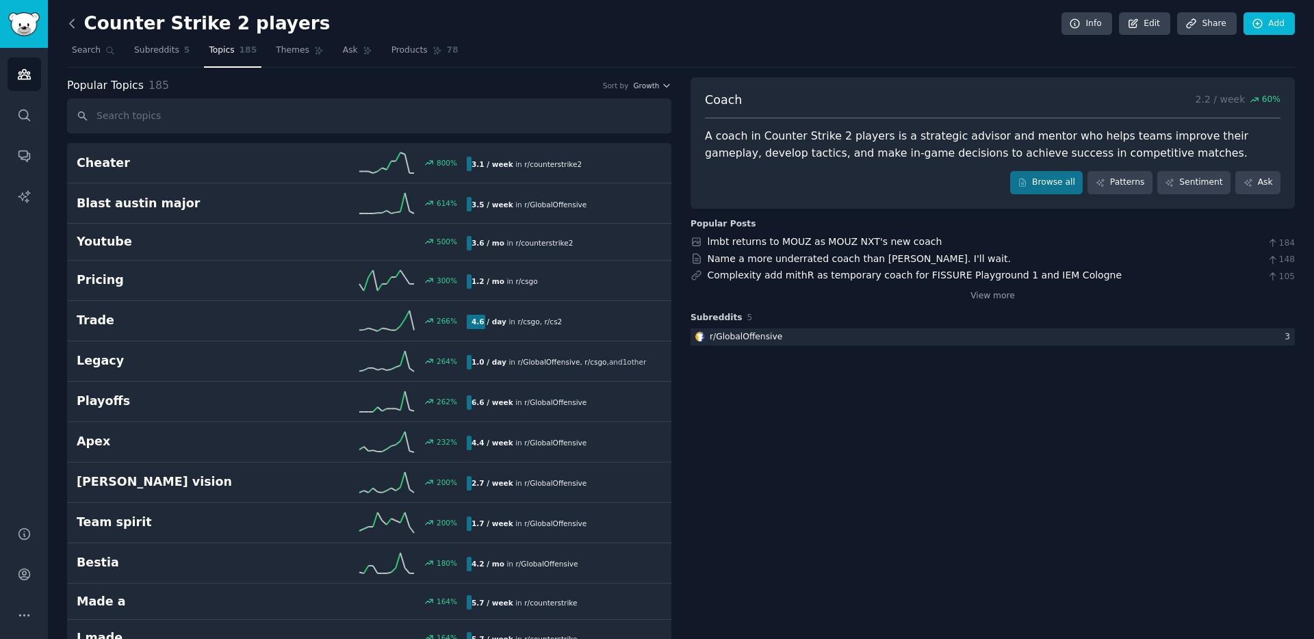
click at [73, 27] on icon at bounding box center [72, 23] width 4 height 8
